Goal: Task Accomplishment & Management: Use online tool/utility

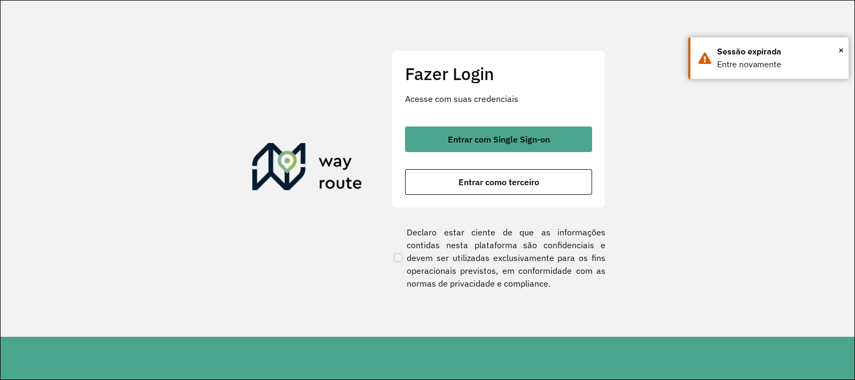
click at [482, 197] on div "Fazer Login Acesse com suas credenciais Entrar com Single Sign-on Entrar como t…" at bounding box center [499, 129] width 214 height 158
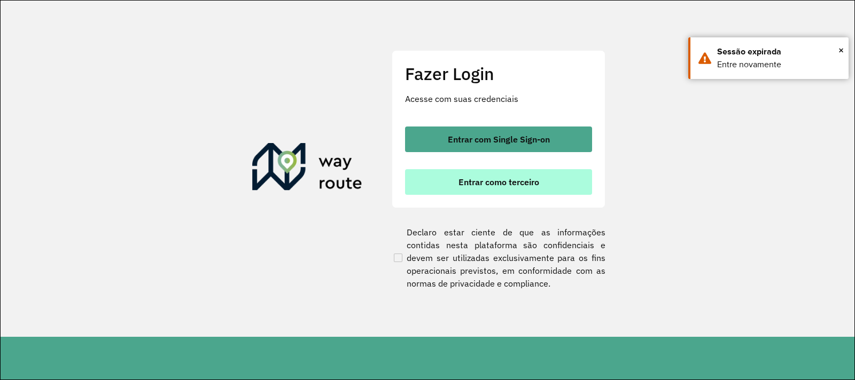
click at [486, 192] on button "Entrar como terceiro" at bounding box center [498, 182] width 187 height 26
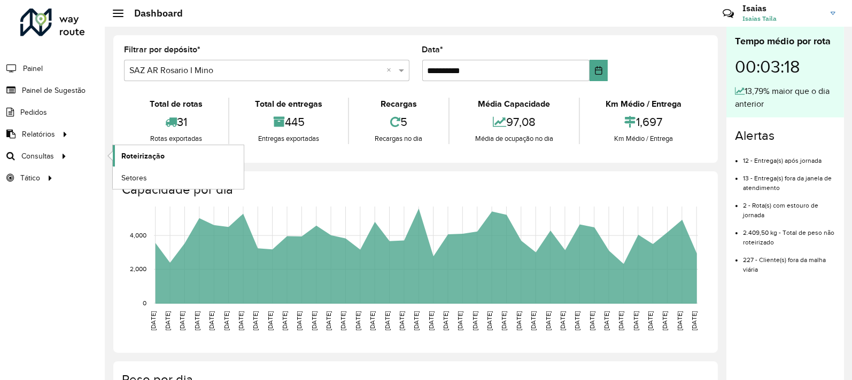
click at [155, 160] on span "Roteirização" at bounding box center [142, 156] width 43 height 11
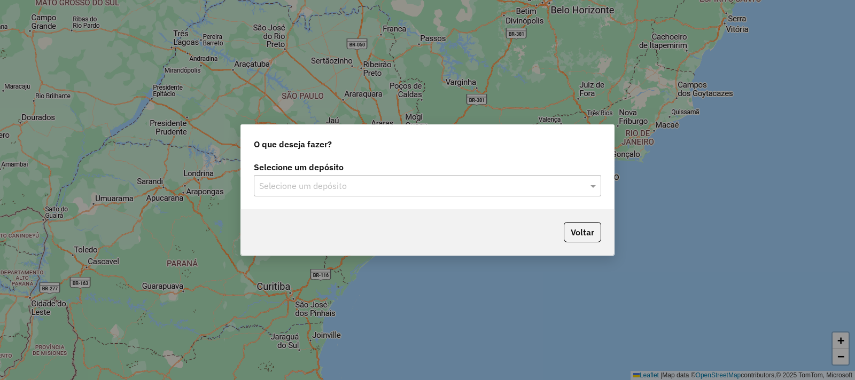
click at [335, 183] on input "text" at bounding box center [416, 186] width 315 height 13
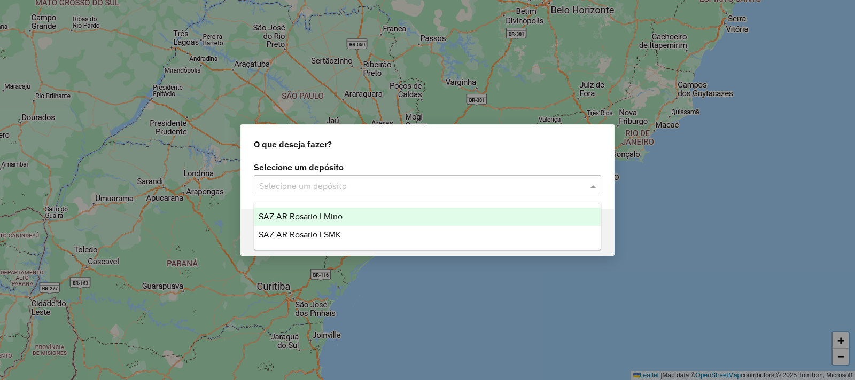
click at [337, 217] on span "SAZ AR Rosario I Mino" at bounding box center [301, 216] width 84 height 9
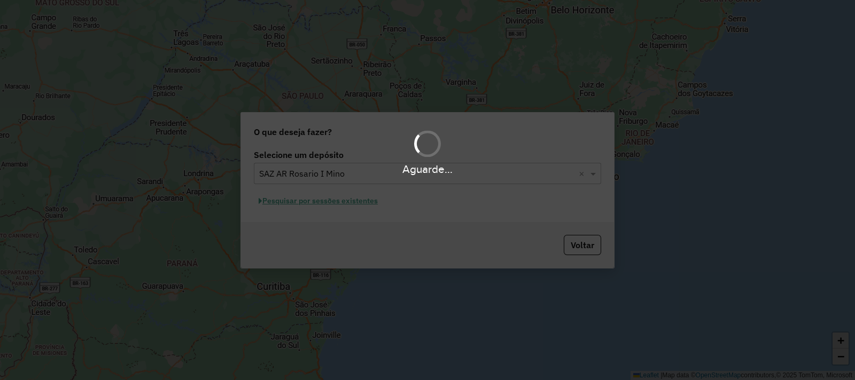
drag, startPoint x: 307, startPoint y: 220, endPoint x: 302, endPoint y: 206, distance: 15.2
click at [306, 216] on div "Aguarde..." at bounding box center [427, 190] width 855 height 380
click at [302, 203] on div "Aguarde..." at bounding box center [427, 190] width 855 height 380
click at [302, 203] on hb-app "Aguarde... Pop-up bloqueado! Seu navegador bloqueou automáticamente a abertura …" at bounding box center [427, 190] width 855 height 380
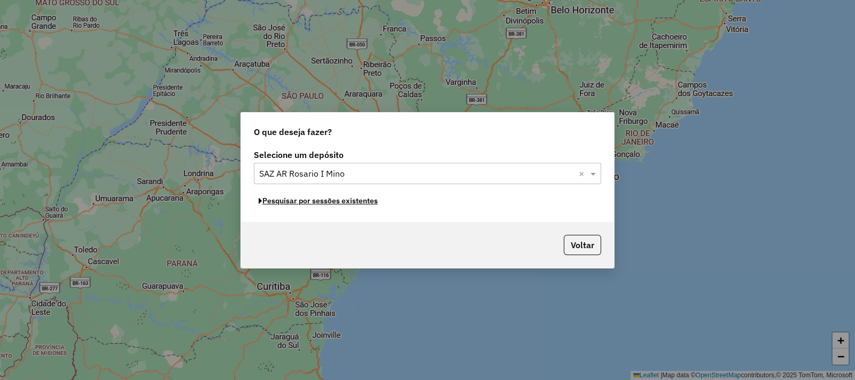
click at [302, 203] on button "Pesquisar por sessões existentes" at bounding box center [318, 201] width 129 height 17
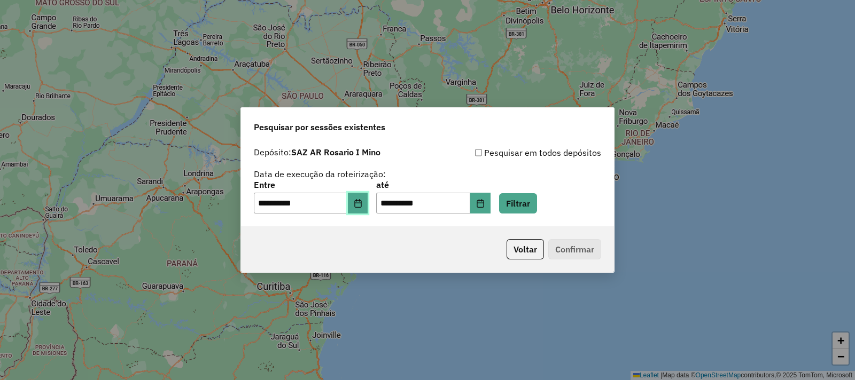
click at [362, 204] on icon "Choose Date" at bounding box center [358, 203] width 9 height 9
click at [536, 201] on button "Filtrar" at bounding box center [518, 203] width 38 height 20
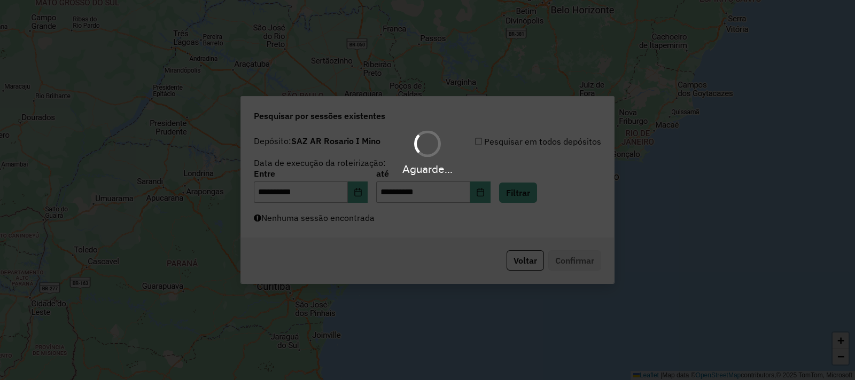
drag, startPoint x: 292, startPoint y: 214, endPoint x: 298, endPoint y: 220, distance: 8.7
click at [292, 214] on div "Aguarde..." at bounding box center [427, 190] width 855 height 380
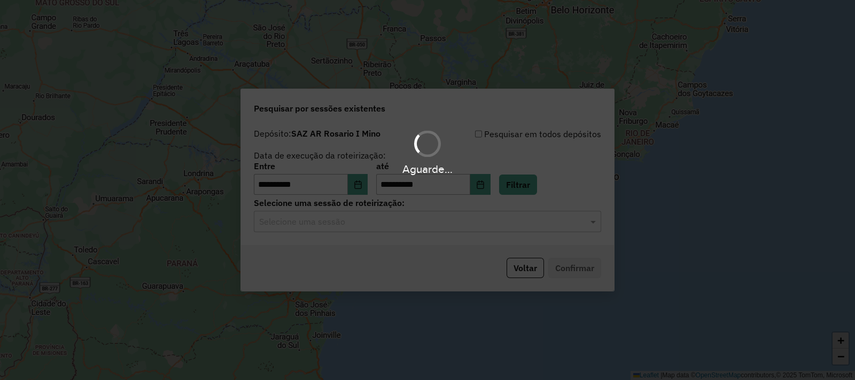
click at [306, 227] on div "Aguarde..." at bounding box center [427, 190] width 855 height 380
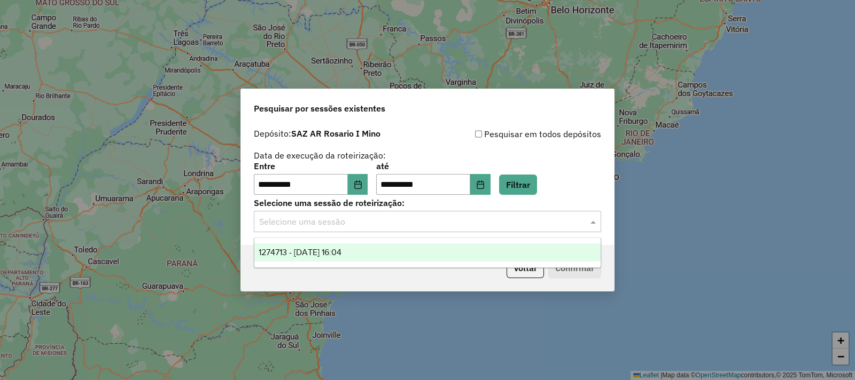
click at [306, 227] on input "text" at bounding box center [416, 222] width 315 height 13
click at [320, 251] on span "1274713 - 13/09/2025 16:04" at bounding box center [300, 252] width 83 height 9
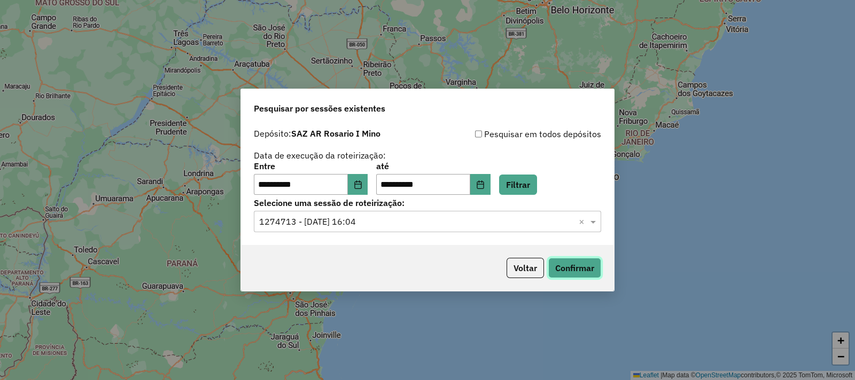
click at [585, 271] on button "Confirmar" at bounding box center [574, 268] width 53 height 20
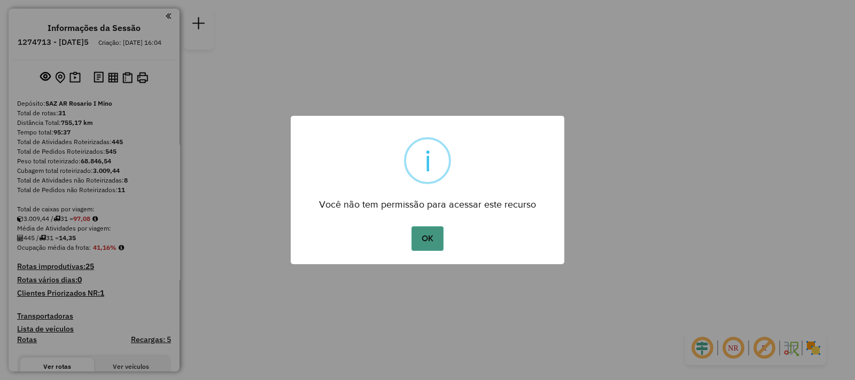
drag, startPoint x: 429, startPoint y: 222, endPoint x: 436, endPoint y: 237, distance: 16.5
click at [431, 228] on div "× i Você não tem permissão para acessar este recurso OK No Cancel" at bounding box center [428, 190] width 274 height 149
click at [436, 237] on button "OK" at bounding box center [427, 239] width 32 height 25
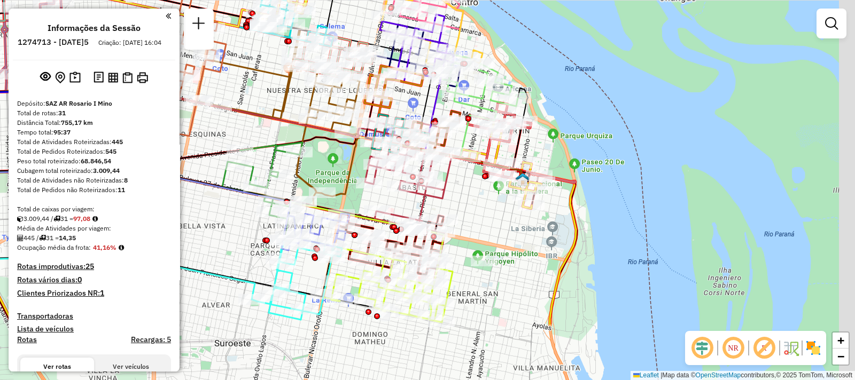
drag, startPoint x: 487, startPoint y: 298, endPoint x: 454, endPoint y: 204, distance: 99.2
click at [454, 204] on div "Janela de atendimento Grade de atendimento Capacidade Transportadoras Veículos …" at bounding box center [427, 190] width 855 height 380
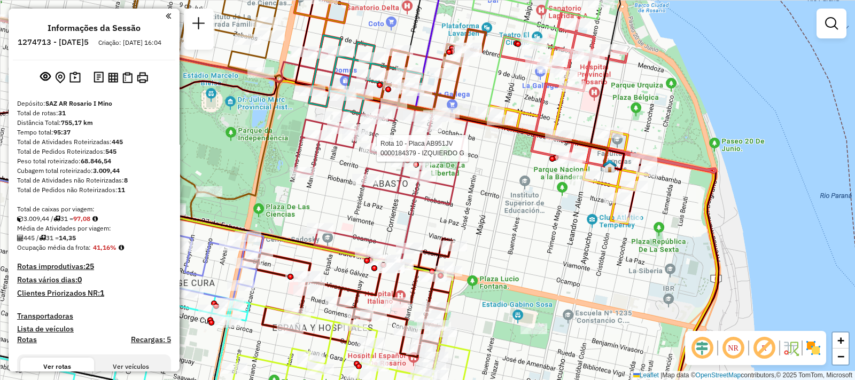
select select "**********"
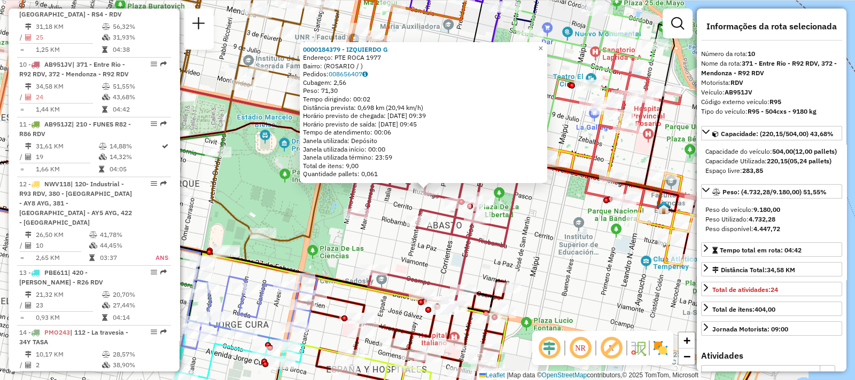
scroll to position [937, 0]
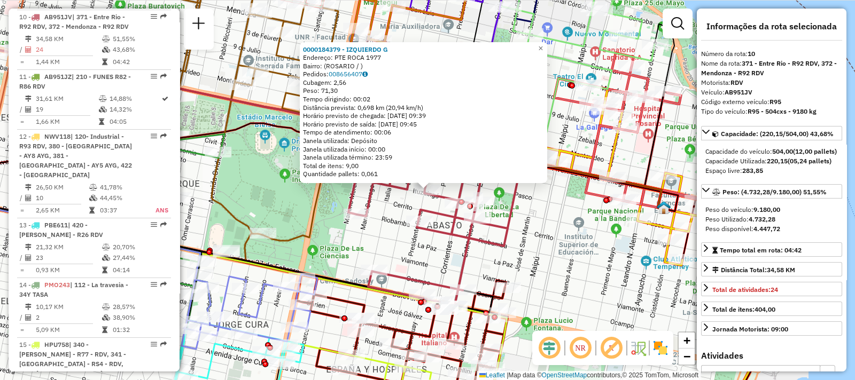
click at [386, 241] on div "0000184379 - IZQUIERDO G Endereço: PTE ROCA 1977 Bairro: (ROSARIO / ) Pedidos: …" at bounding box center [427, 190] width 855 height 380
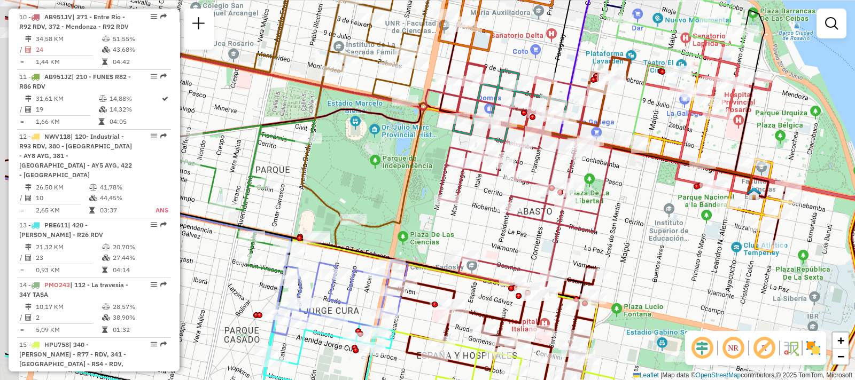
drag, startPoint x: 386, startPoint y: 241, endPoint x: 476, endPoint y: 227, distance: 90.8
click at [476, 227] on div "Janela de atendimento Grade de atendimento Capacidade Transportadoras Veículos …" at bounding box center [427, 190] width 855 height 380
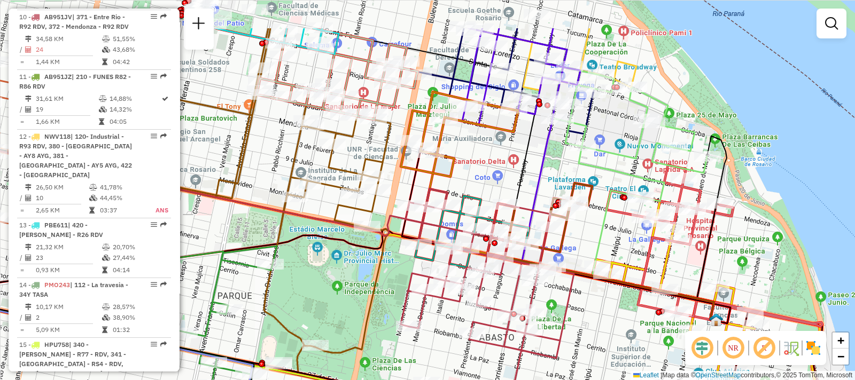
drag, startPoint x: 545, startPoint y: 106, endPoint x: 521, endPoint y: 173, distance: 70.5
click at [521, 173] on icon at bounding box center [617, 208] width 226 height 231
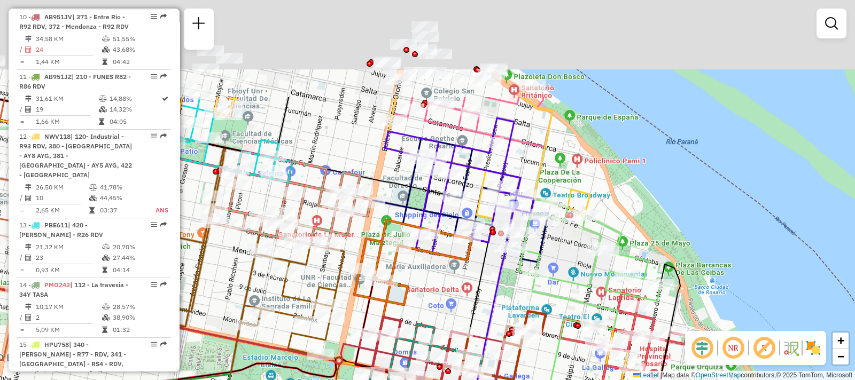
drag, startPoint x: 485, startPoint y: 137, endPoint x: 444, endPoint y: 284, distance: 152.6
click at [444, 284] on div "Janela de atendimento Grade de atendimento Capacidade Transportadoras Veículos …" at bounding box center [427, 190] width 855 height 380
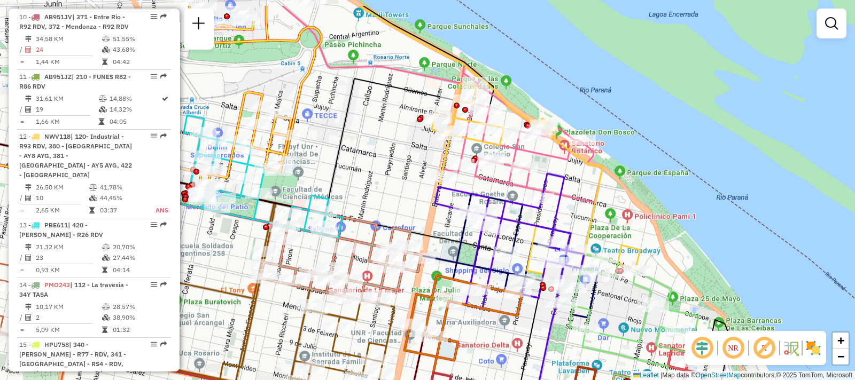
drag, startPoint x: 419, startPoint y: 205, endPoint x: 638, endPoint y: 350, distance: 262.6
click at [668, 380] on html "Aguarde... Pop-up bloqueado! Seu navegador bloqueou automáticamente a abertura …" at bounding box center [427, 190] width 855 height 380
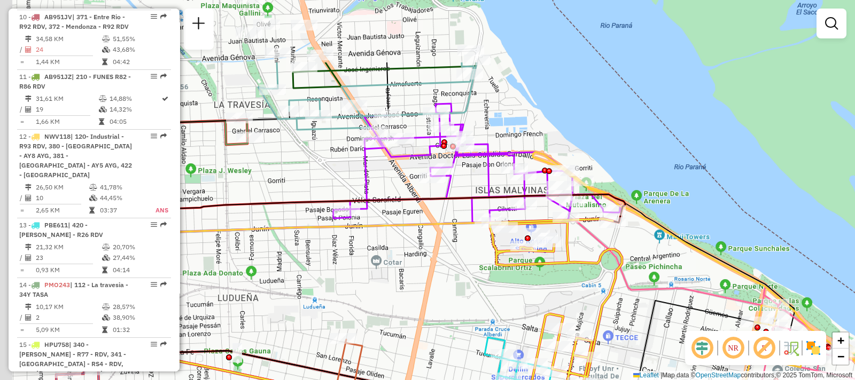
drag, startPoint x: 470, startPoint y: 164, endPoint x: 577, endPoint y: 265, distance: 147.1
click at [577, 265] on icon at bounding box center [556, 314] width 132 height 191
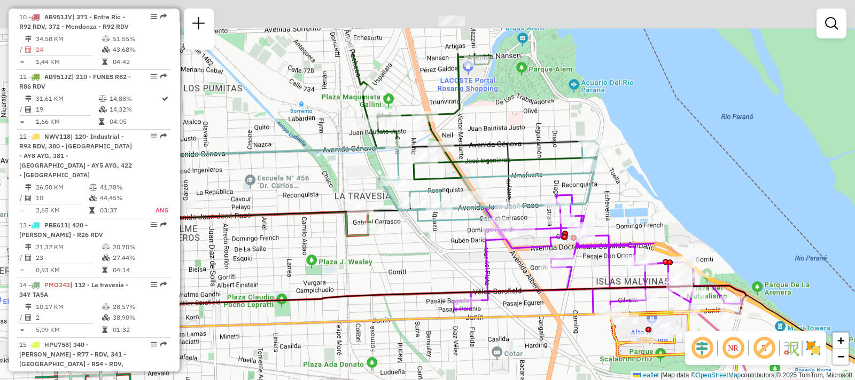
drag, startPoint x: 353, startPoint y: 127, endPoint x: 474, endPoint y: 219, distance: 151.4
click at [474, 219] on icon at bounding box center [489, 181] width 220 height 80
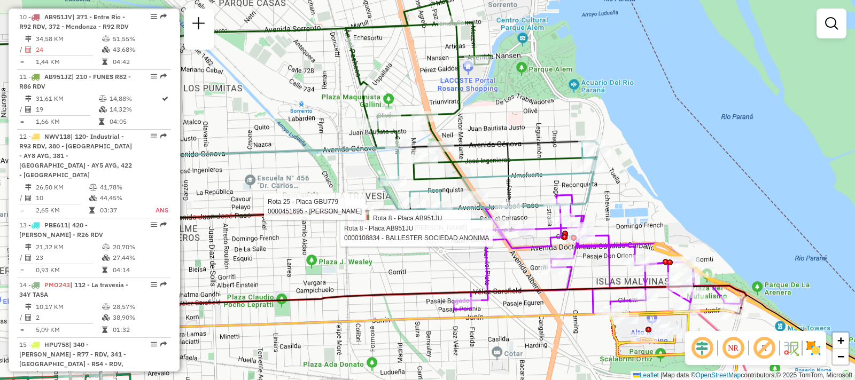
select select "**********"
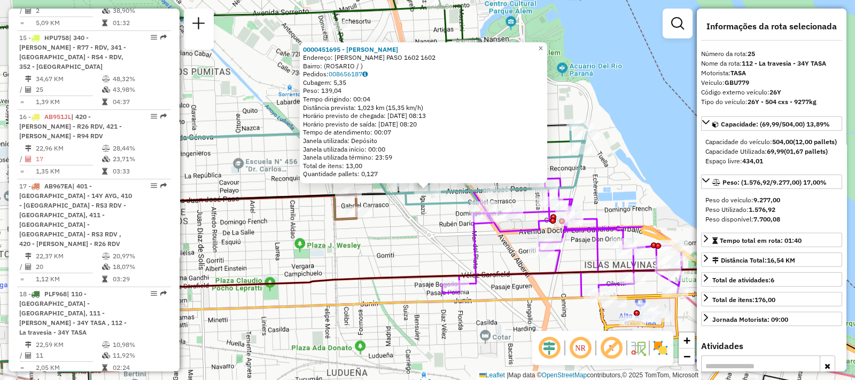
scroll to position [1958, 0]
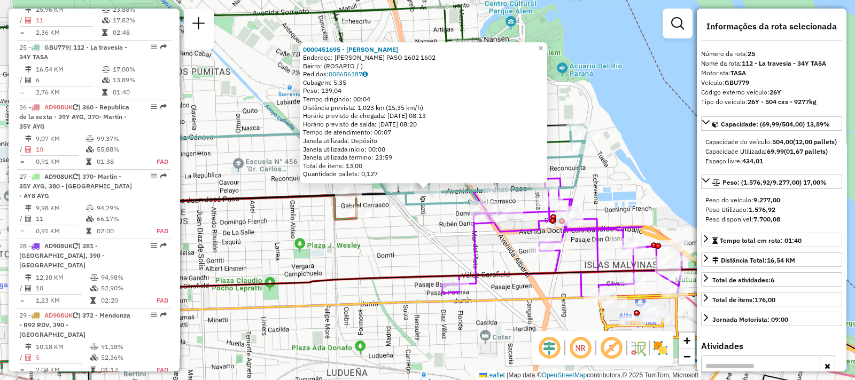
click at [398, 220] on div "Rota 25 - Placa GBU779 0000896232 - BREST VICTOR 0000451695 - VELAZQUEZ LORENA …" at bounding box center [427, 190] width 855 height 380
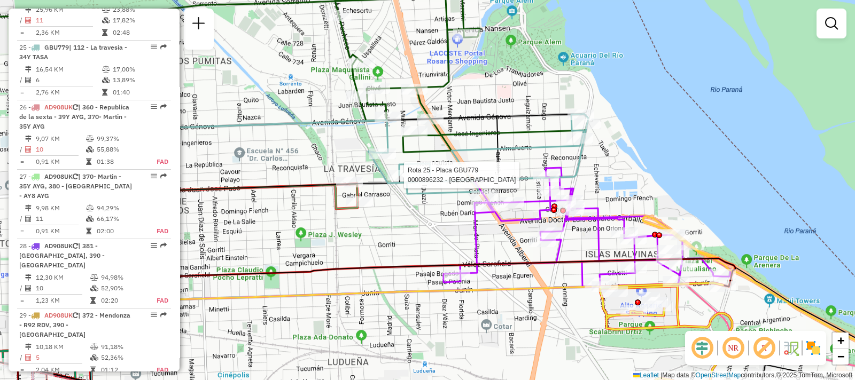
select select "**********"
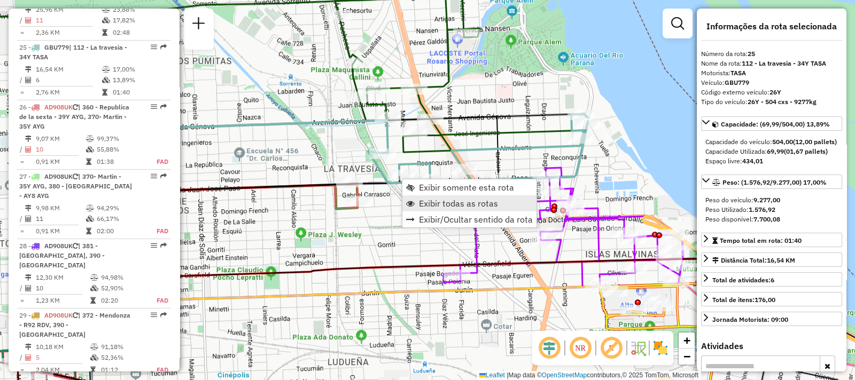
click at [427, 201] on span "Exibir todas as rotas" at bounding box center [458, 203] width 79 height 9
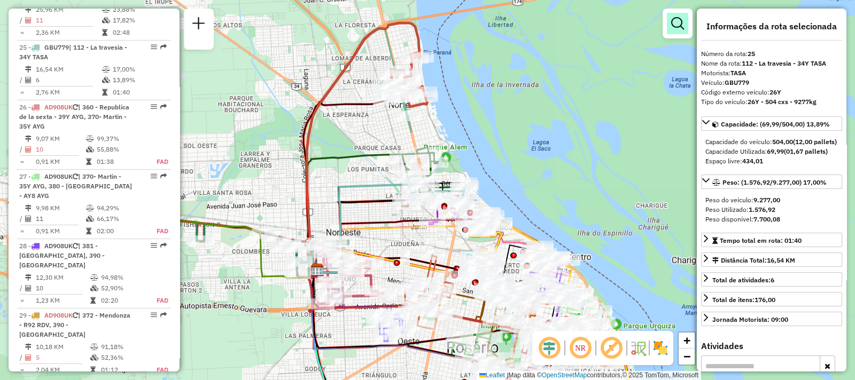
click at [679, 27] on em at bounding box center [677, 23] width 13 height 13
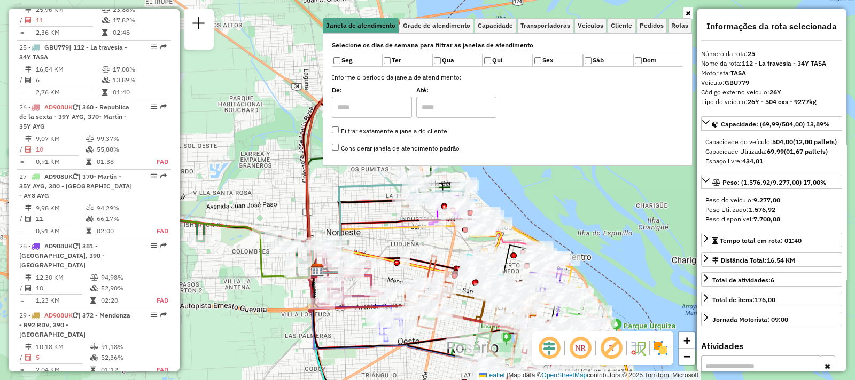
click at [355, 174] on div "Janela de atendimento Grade de atendimento Capacidade Transportadoras Veículos …" at bounding box center [508, 92] width 370 height 167
click at [693, 10] on div "Janela de atendimento Grade de atendimento Capacidade Transportadoras Veículos …" at bounding box center [427, 190] width 855 height 380
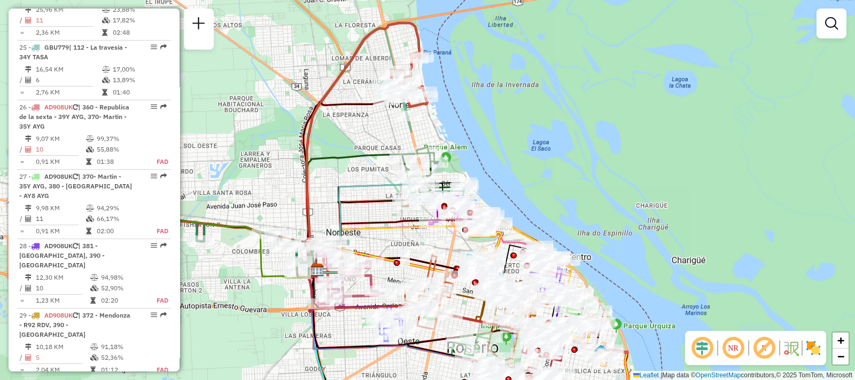
click at [687, 13] on div "Janela de atendimento Grade de atendimento Capacidade Transportadoras Veículos …" at bounding box center [427, 190] width 855 height 380
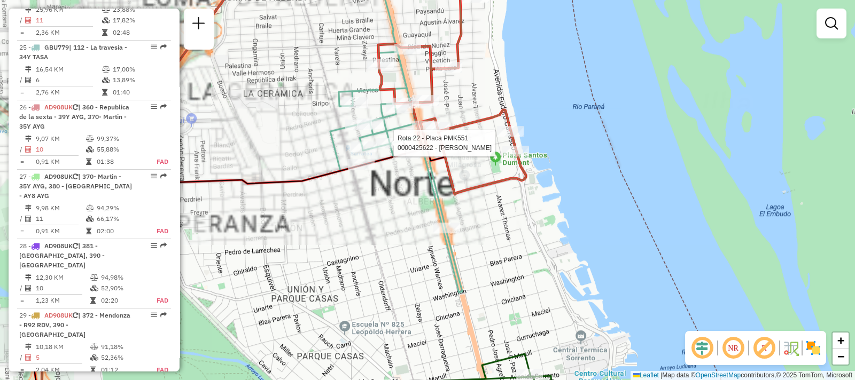
select select "**********"
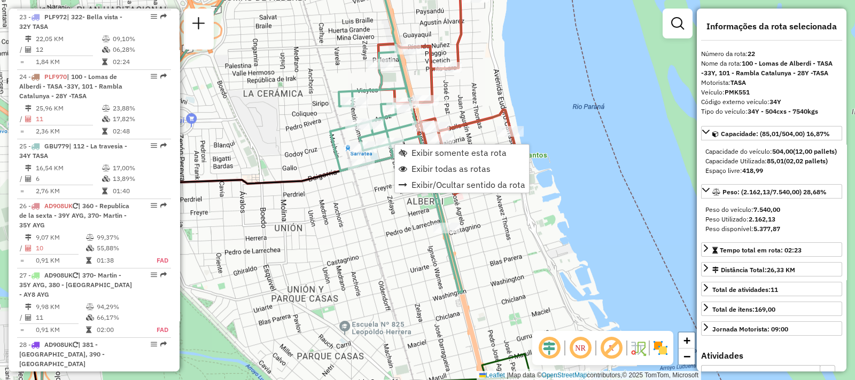
scroll to position [1759, 0]
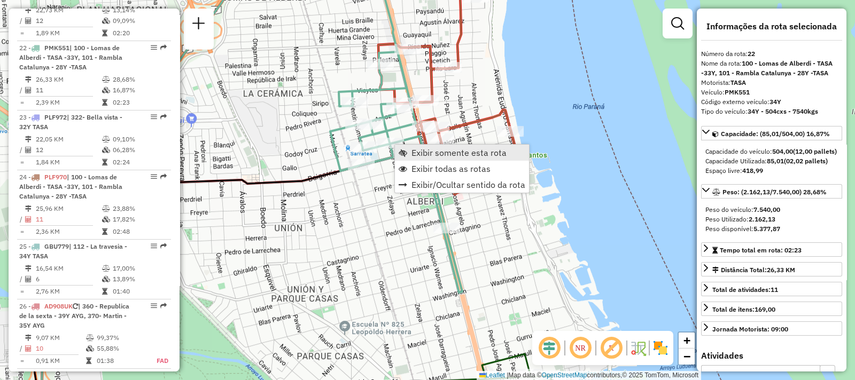
click at [439, 154] on span "Exibir somente esta rota" at bounding box center [458, 153] width 95 height 9
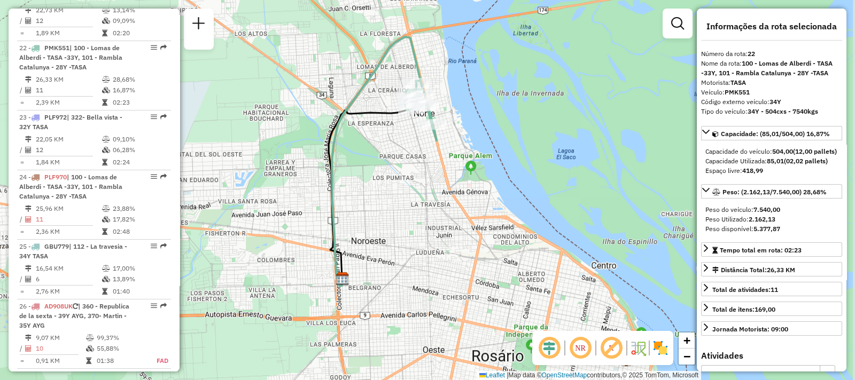
click at [465, 229] on div "Janela de atendimento Grade de atendimento Capacidade Transportadoras Veículos …" at bounding box center [427, 190] width 855 height 380
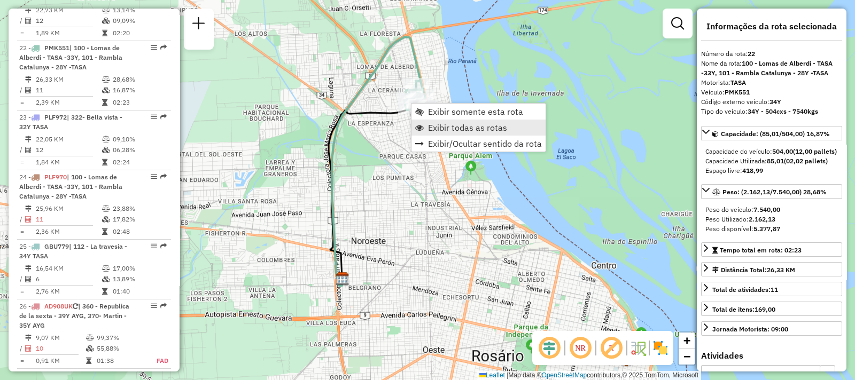
click at [439, 125] on span "Exibir todas as rotas" at bounding box center [467, 127] width 79 height 9
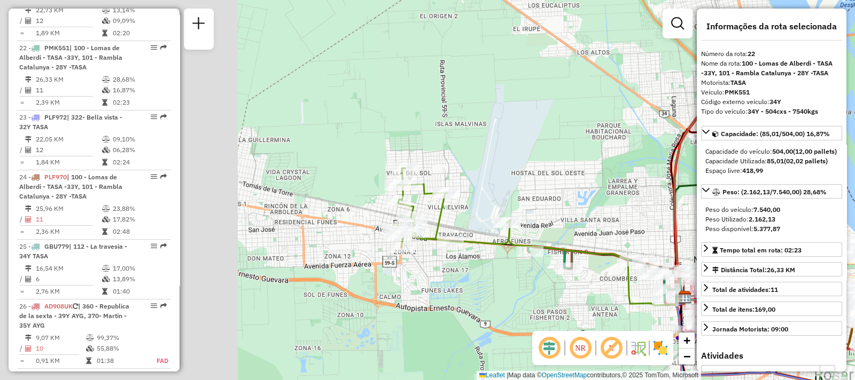
drag, startPoint x: 353, startPoint y: 230, endPoint x: 679, endPoint y: 248, distance: 326.4
click at [679, 248] on icon at bounding box center [730, 177] width 113 height 254
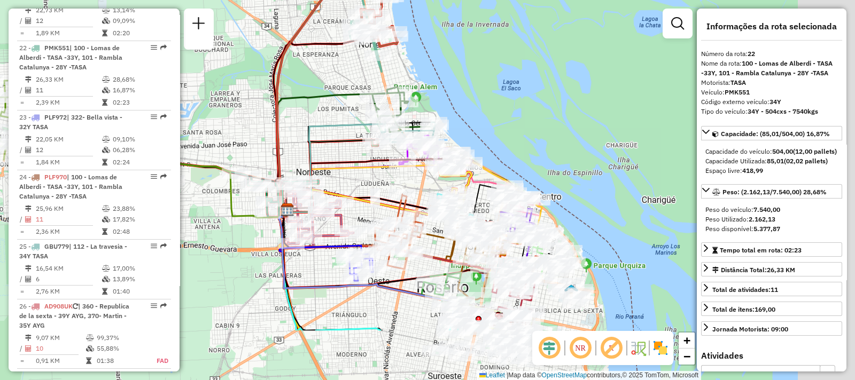
drag, startPoint x: 581, startPoint y: 227, endPoint x: 249, endPoint y: 157, distance: 339.7
click at [249, 157] on div "Janela de atendimento Grade de atendimento Capacidade Transportadoras Veículos …" at bounding box center [427, 190] width 855 height 380
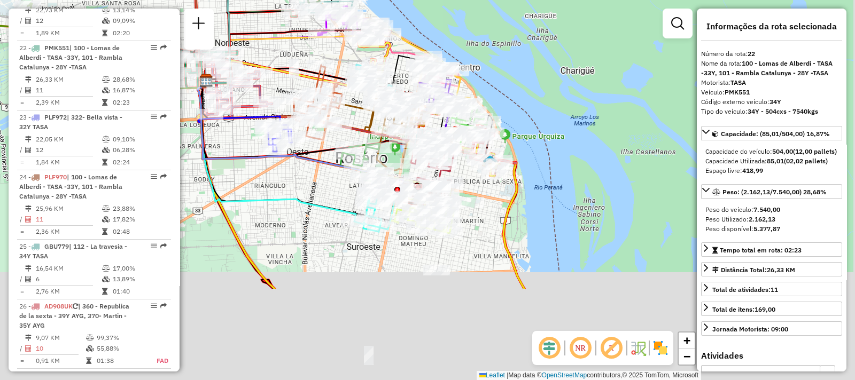
drag, startPoint x: 502, startPoint y: 308, endPoint x: 400, endPoint y: 151, distance: 186.6
click at [418, 184] on div at bounding box center [421, 187] width 6 height 6
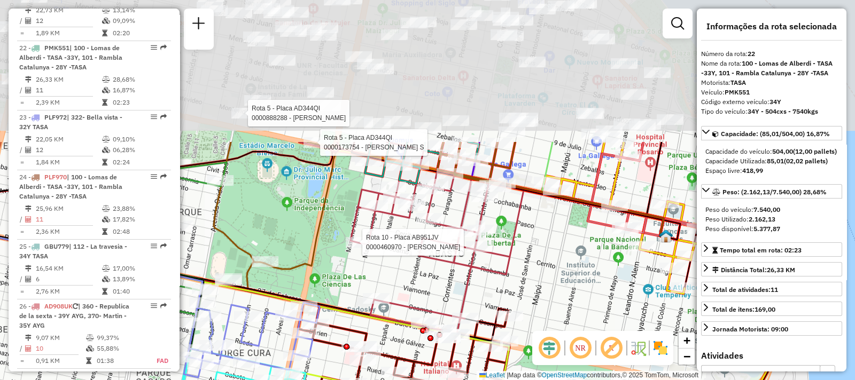
drag, startPoint x: 478, startPoint y: 108, endPoint x: 438, endPoint y: 288, distance: 184.4
click at [438, 288] on div "Rota 10 - Placa AB951JV 0000460970 - YANG TIANCHUN Rota 5 - Placa AD344QI 00001…" at bounding box center [427, 190] width 855 height 380
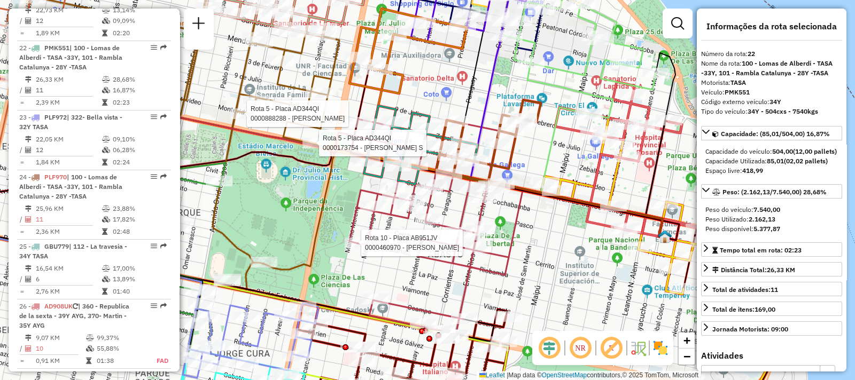
click at [540, 259] on div "Rota 10 - Placa AB951JV 0000460970 - YANG TIANCHUN Rota 5 - Placa AD344QI 00001…" at bounding box center [427, 190] width 855 height 380
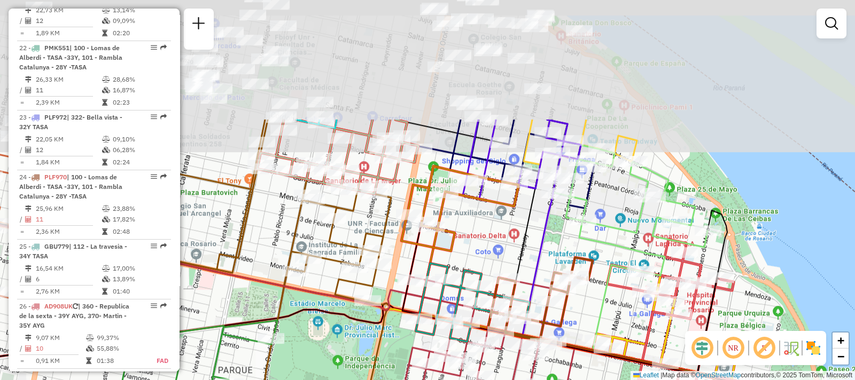
drag, startPoint x: 429, startPoint y: 116, endPoint x: 482, endPoint y: 278, distance: 171.0
click at [482, 279] on icon at bounding box center [473, 302] width 114 height 79
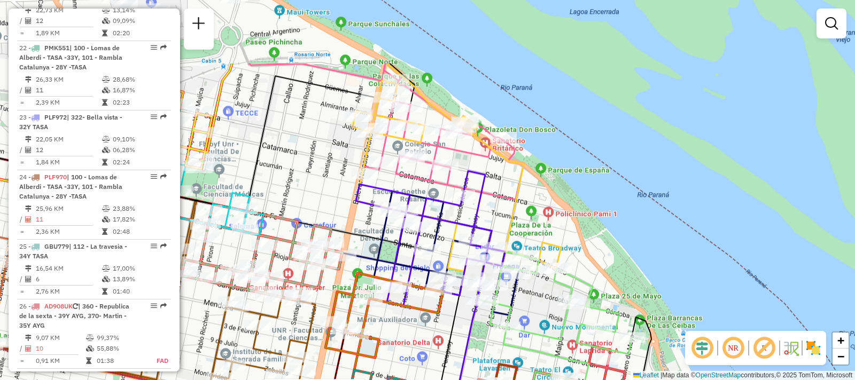
drag, startPoint x: 437, startPoint y: 125, endPoint x: 382, endPoint y: 191, distance: 85.7
click at [382, 191] on icon at bounding box center [430, 238] width 149 height 135
